Goal: Task Accomplishment & Management: Complete application form

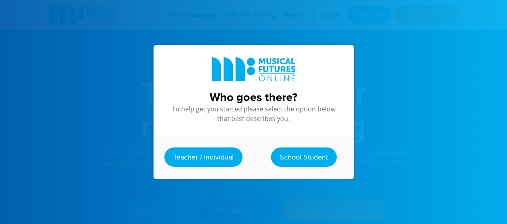
scroll to position [26, 0]
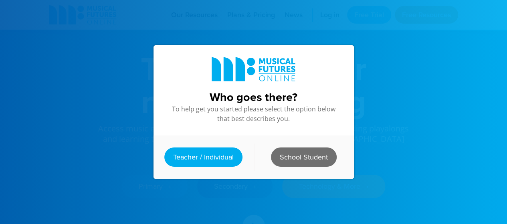
click at [307, 154] on link "School Student" at bounding box center [304, 157] width 66 height 19
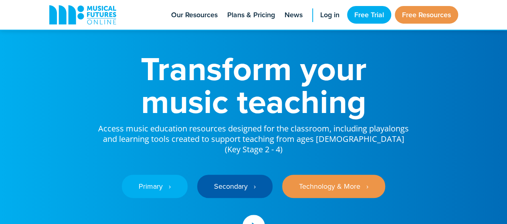
scroll to position [0, 0]
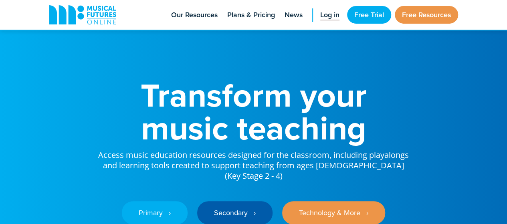
click at [333, 16] on span "Log in" at bounding box center [330, 15] width 19 height 11
